Goal: Check status: Check status

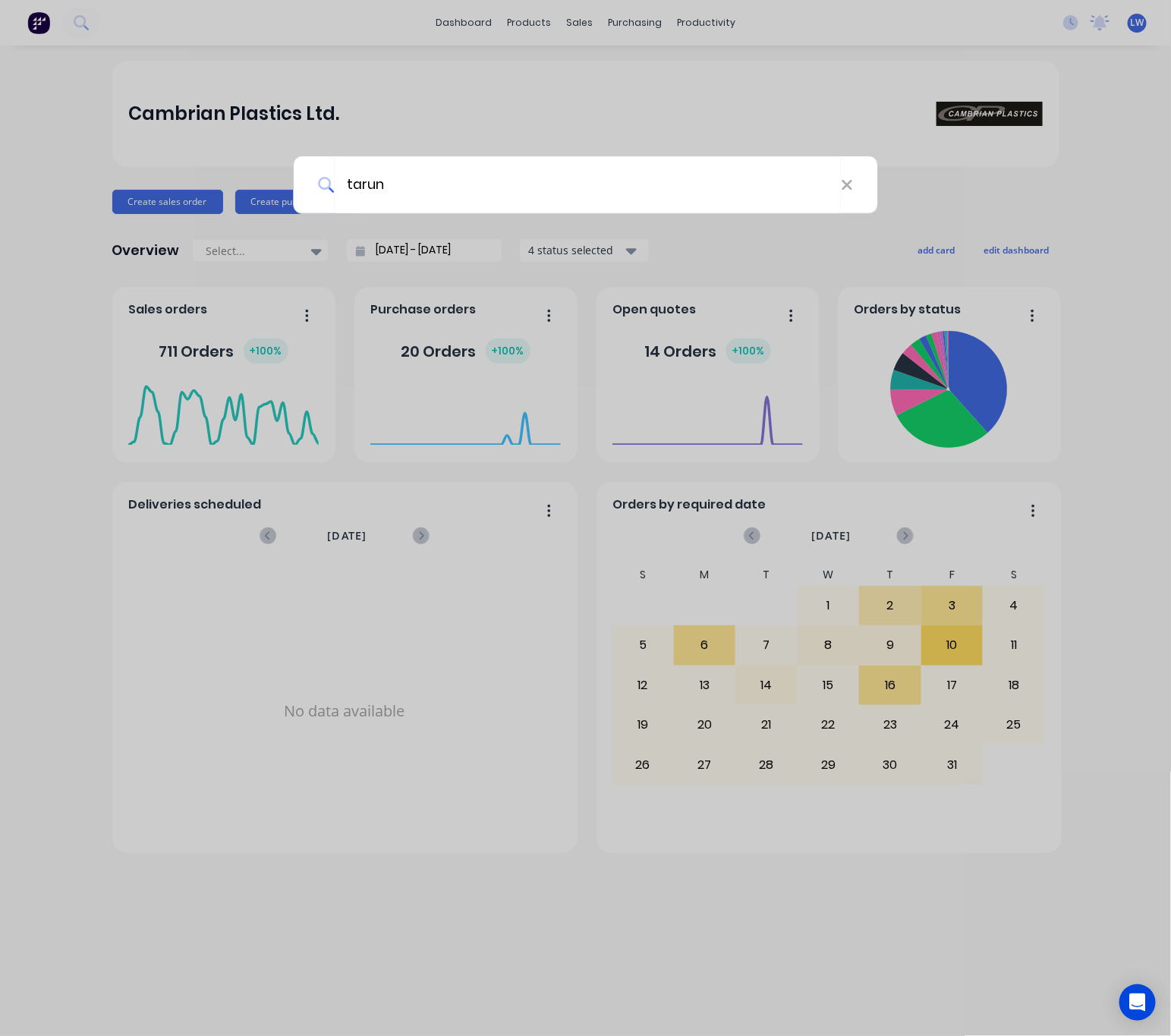
type input "tarun"
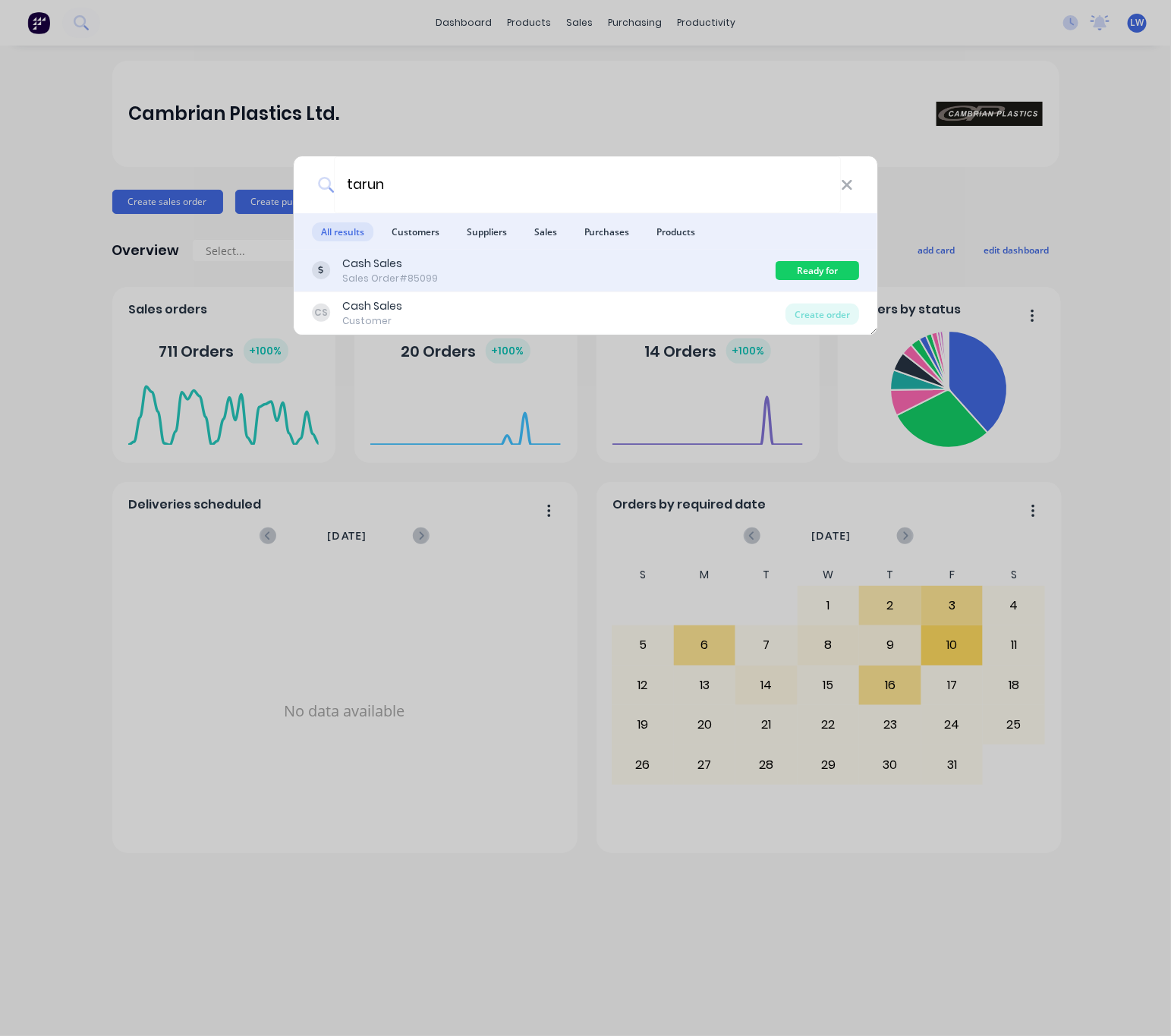
click at [537, 269] on div "Cash Sales Sales Order #85099" at bounding box center [544, 270] width 465 height 29
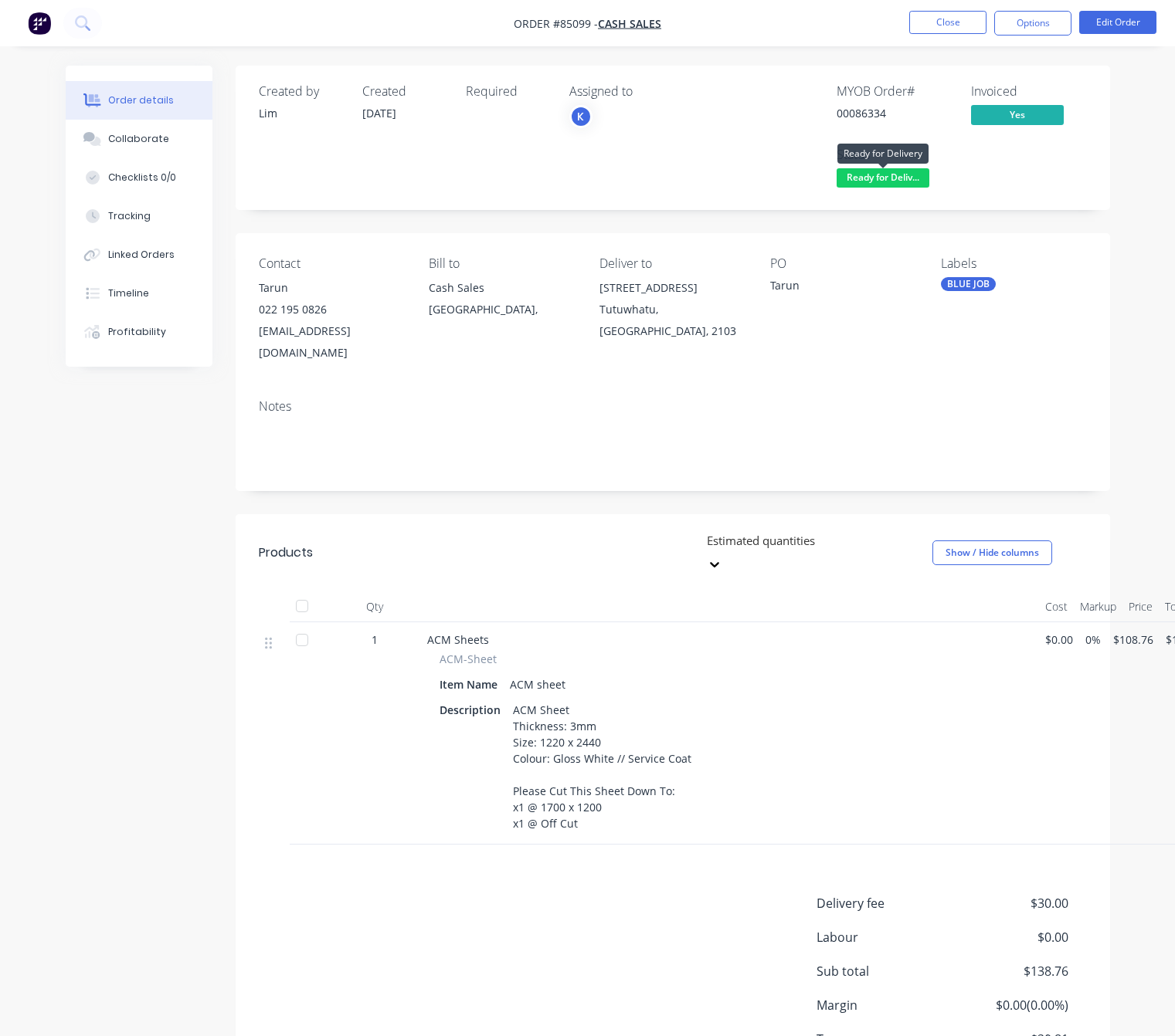
click at [914, 175] on span "Ready for Deliv..." at bounding box center [882, 177] width 93 height 19
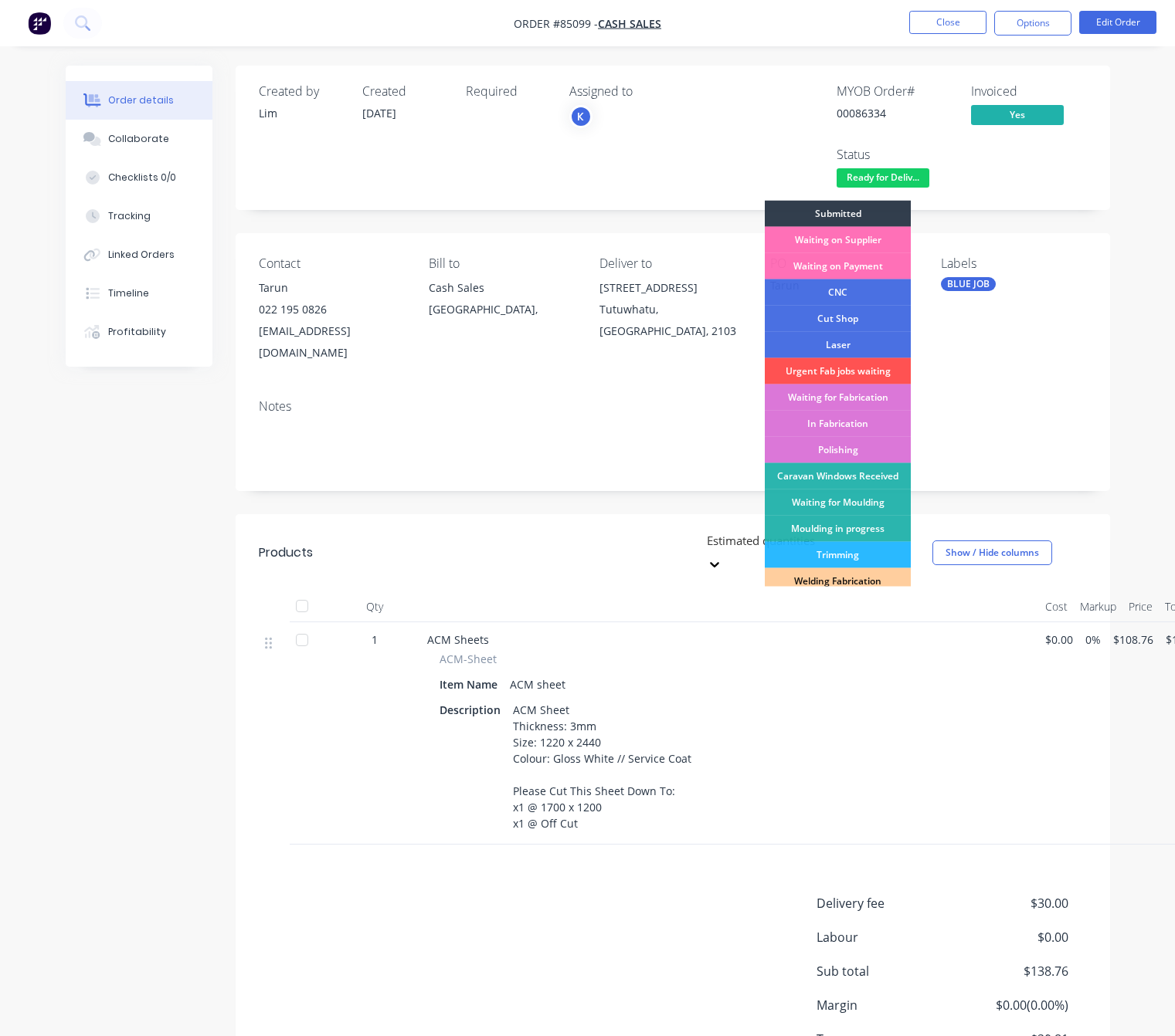
click at [1020, 176] on div "MYOB Order # 00086334 Invoiced Yes Status Ready for Deliv... Submitted Waiting …" at bounding box center [905, 137] width 363 height 107
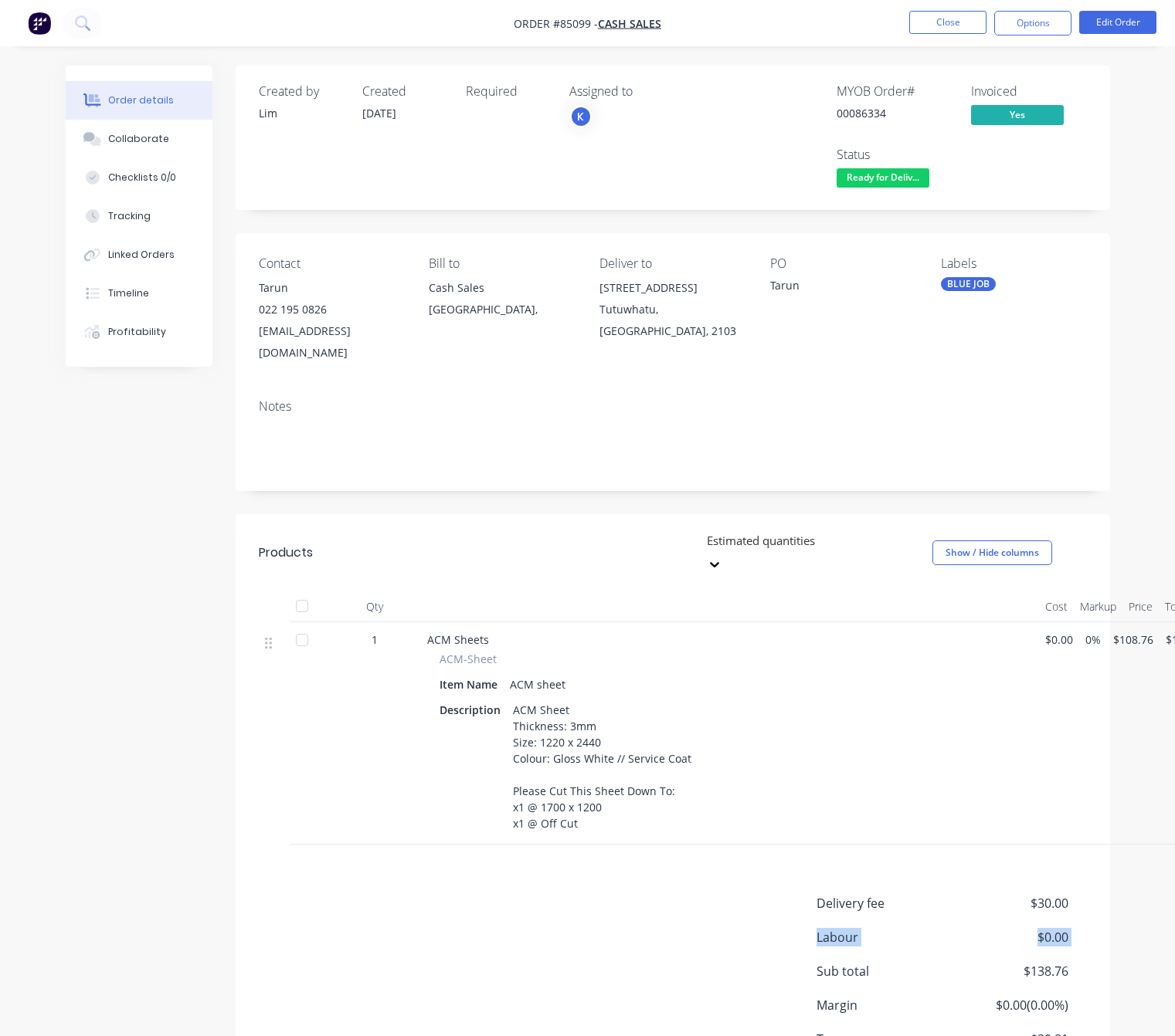
click at [587, 914] on div "Delivery fee $30.00 Labour $0.00 Sub total $138.76 Margin $0.00 ( 0.00 %) Tax $…" at bounding box center [672, 1000] width 827 height 213
